Goal: Task Accomplishment & Management: Manage account settings

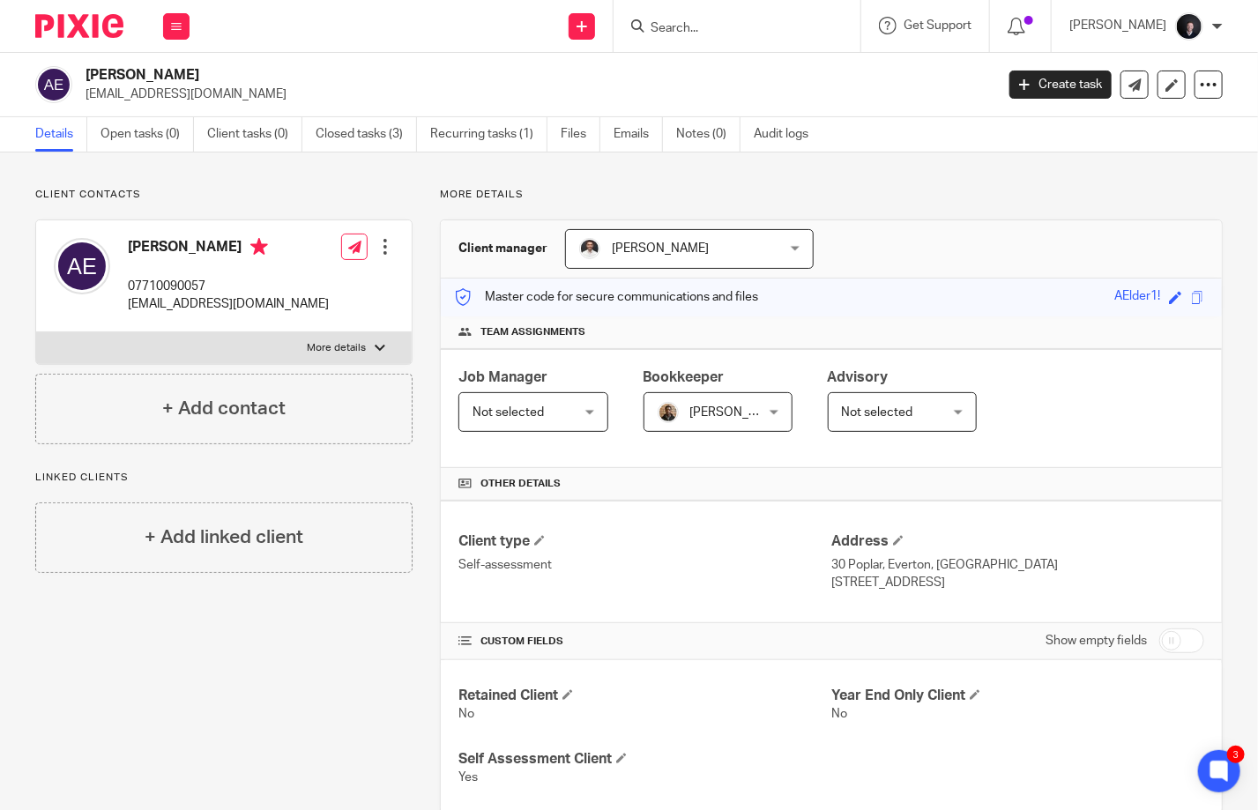
click at [712, 28] on input "Search" at bounding box center [728, 29] width 159 height 16
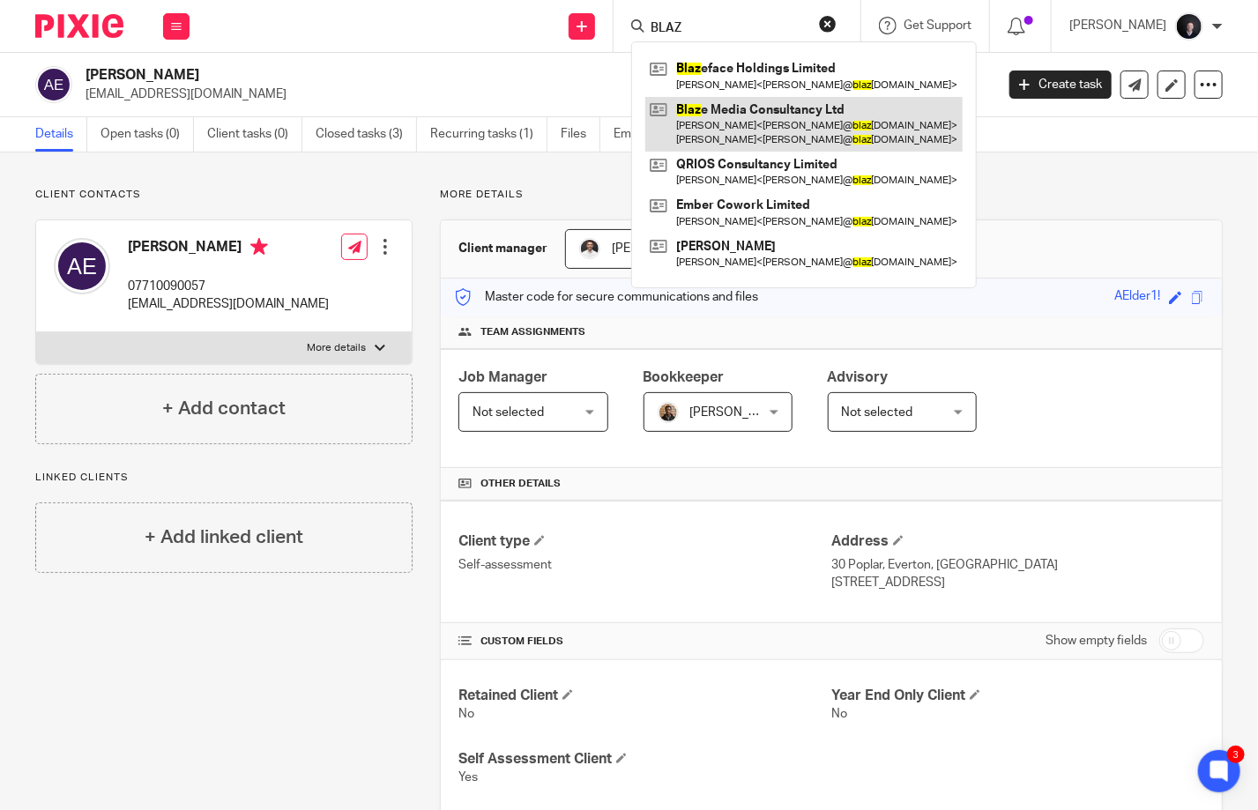
type input "BLAZ"
click at [746, 117] on link at bounding box center [803, 124] width 317 height 55
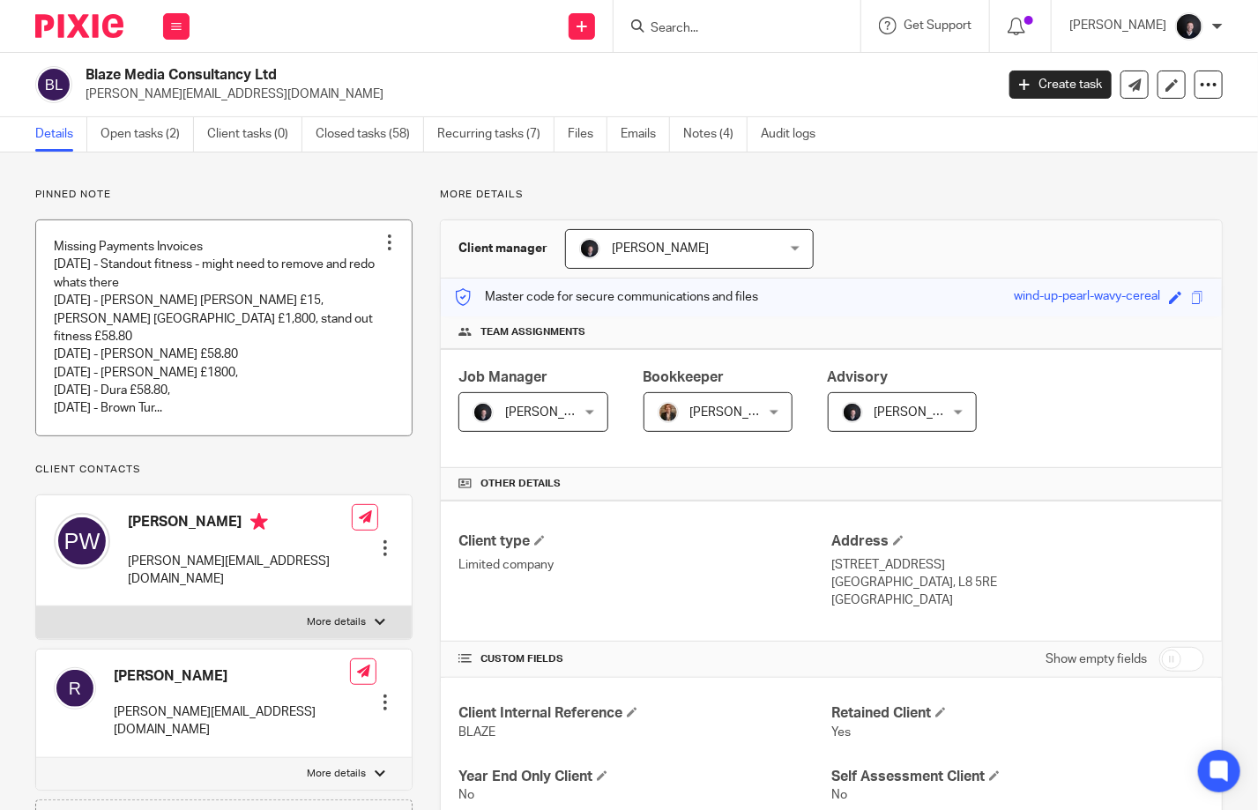
click at [384, 243] on div at bounding box center [390, 243] width 18 height 18
click at [334, 314] on span "Edit note" at bounding box center [354, 311] width 49 height 12
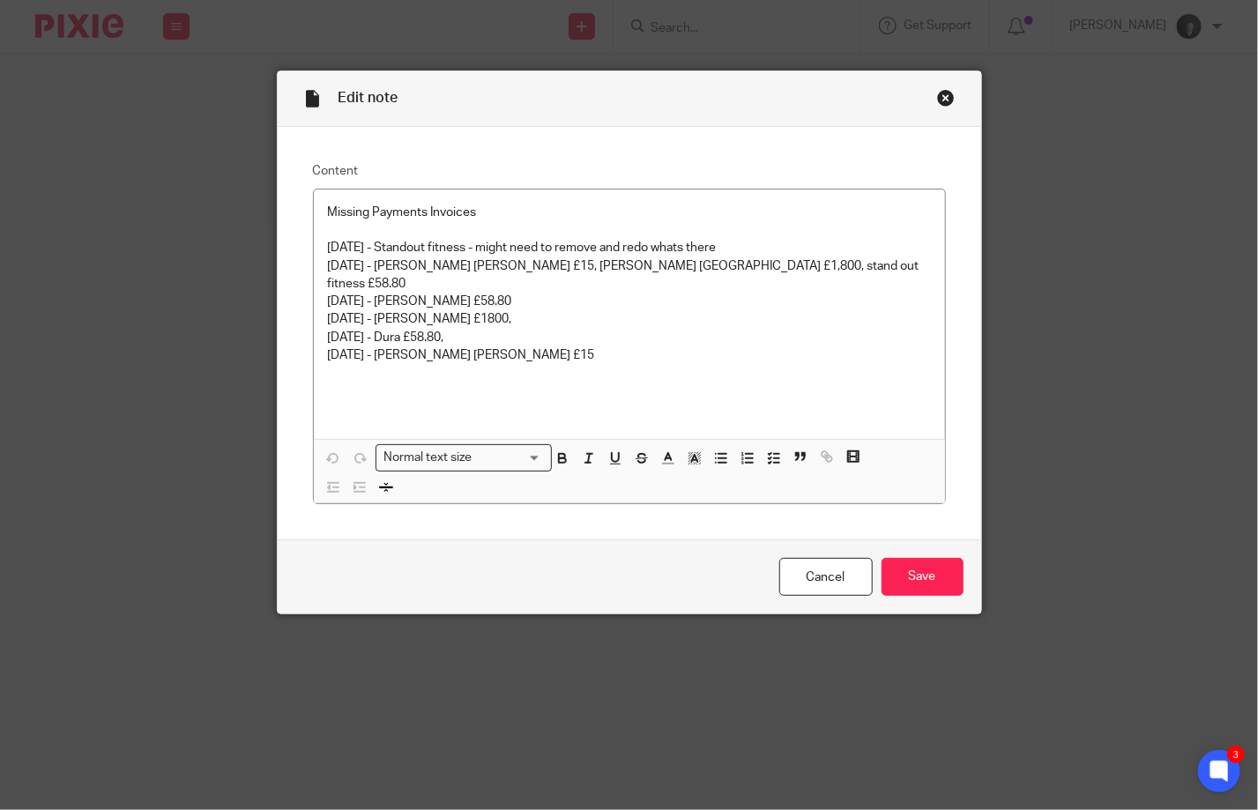
click at [937, 102] on div "Close this dialog window" at bounding box center [946, 98] width 18 height 18
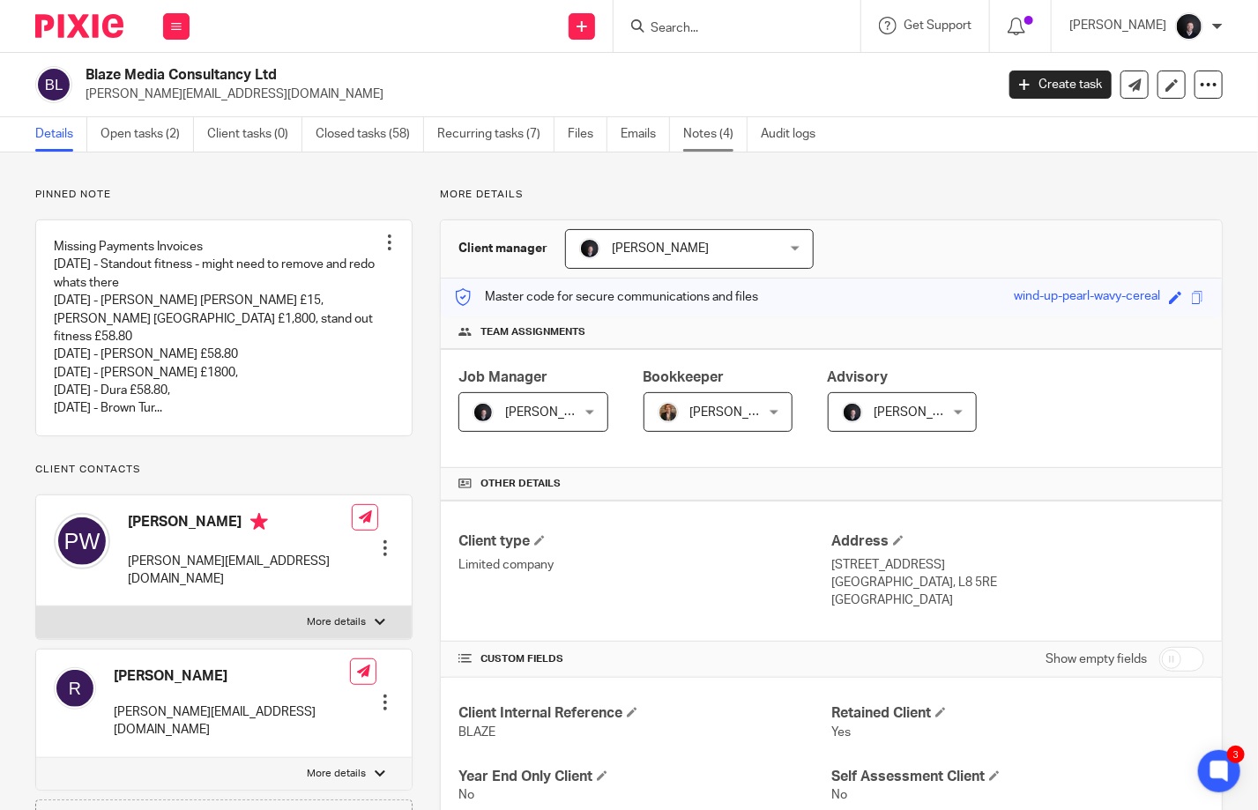
click at [702, 137] on link "Notes (4)" at bounding box center [715, 134] width 64 height 34
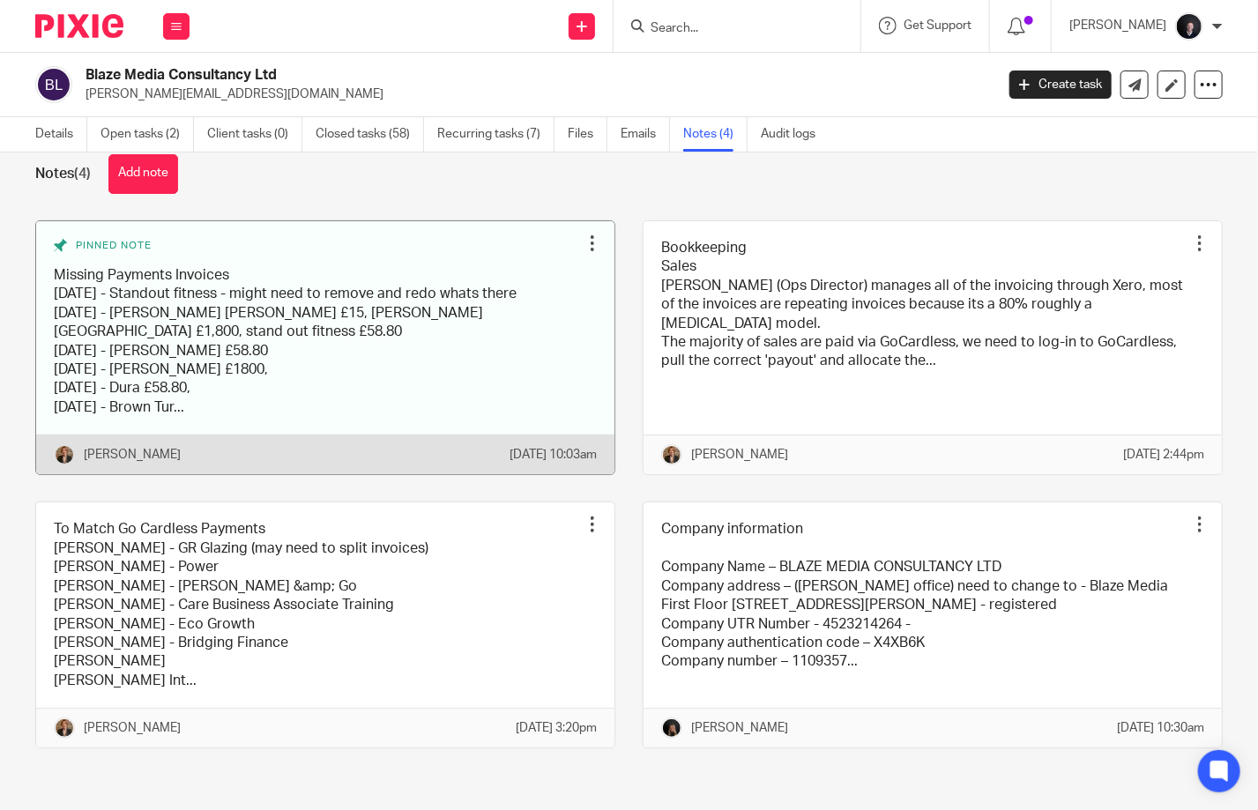
scroll to position [49, 0]
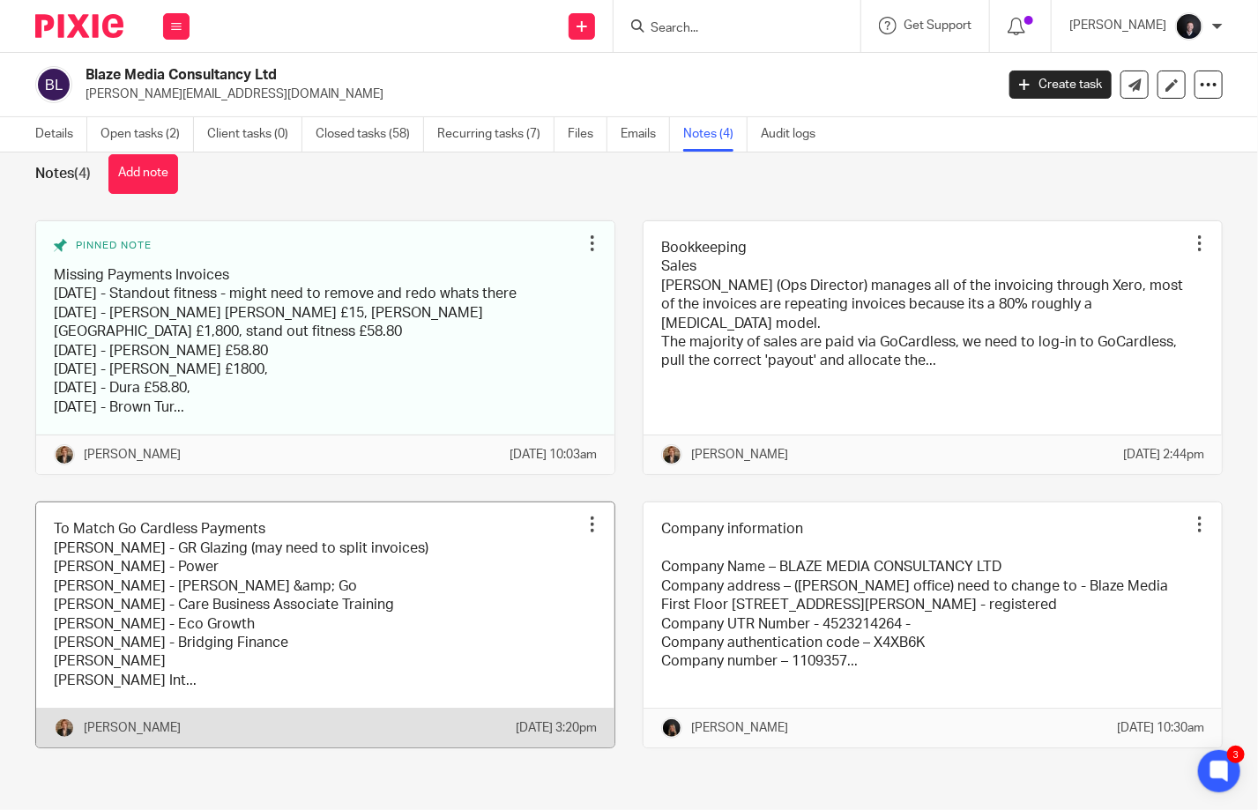
click at [363, 636] on link at bounding box center [325, 624] width 578 height 245
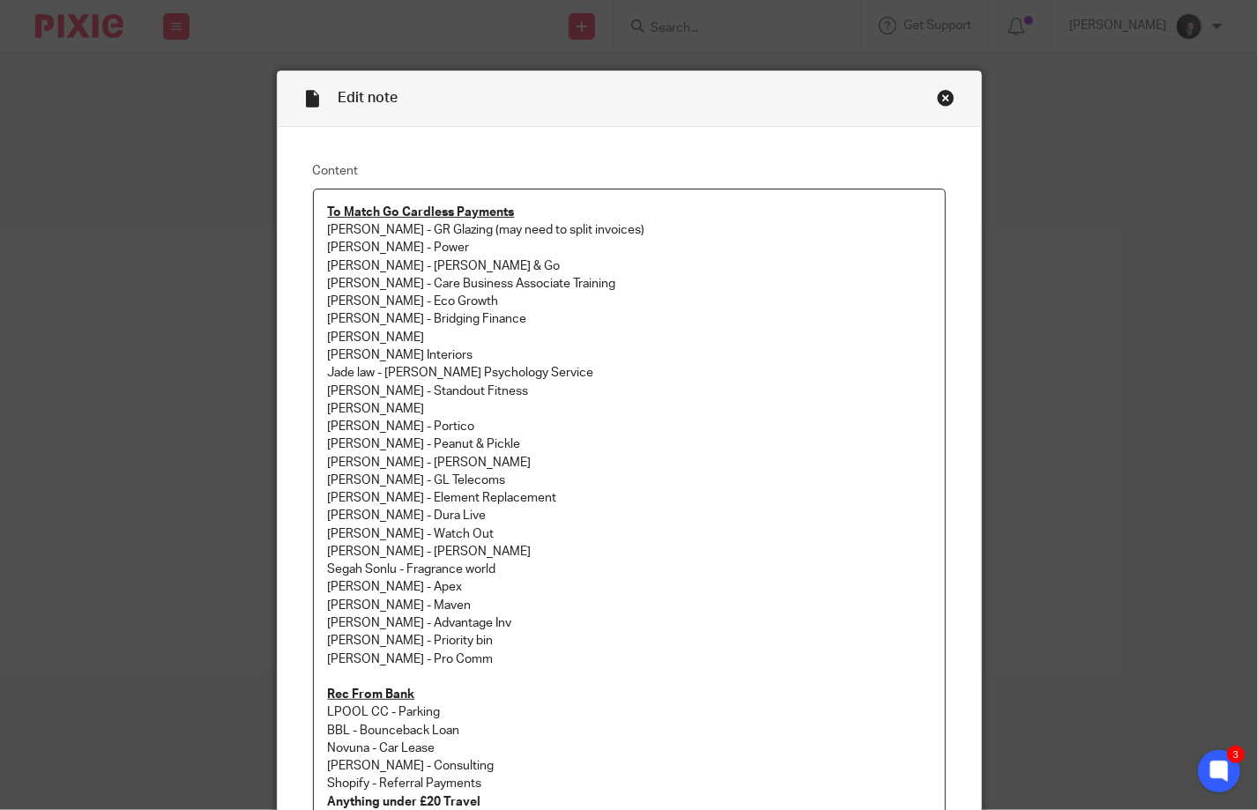
click at [347, 546] on p "[PERSON_NAME] - [PERSON_NAME]" at bounding box center [629, 552] width 603 height 18
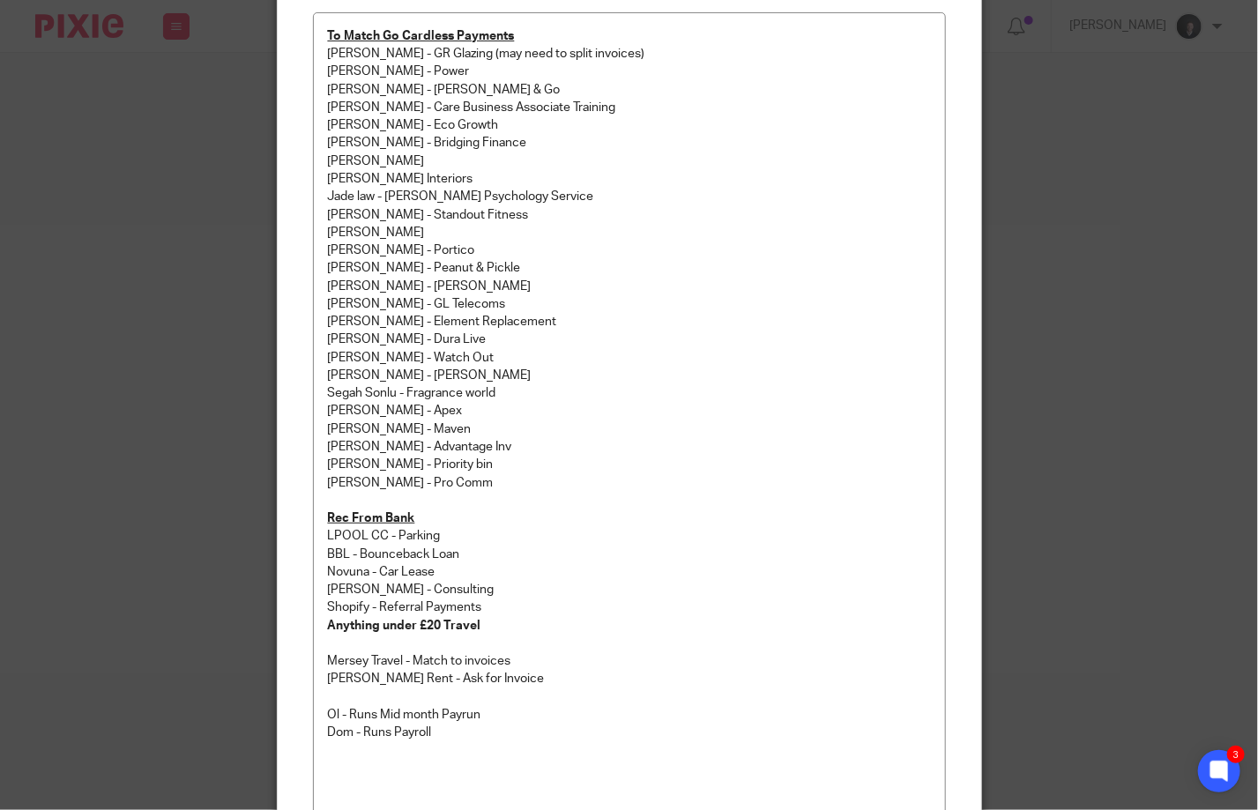
scroll to position [88, 0]
